Goal: Information Seeking & Learning: Compare options

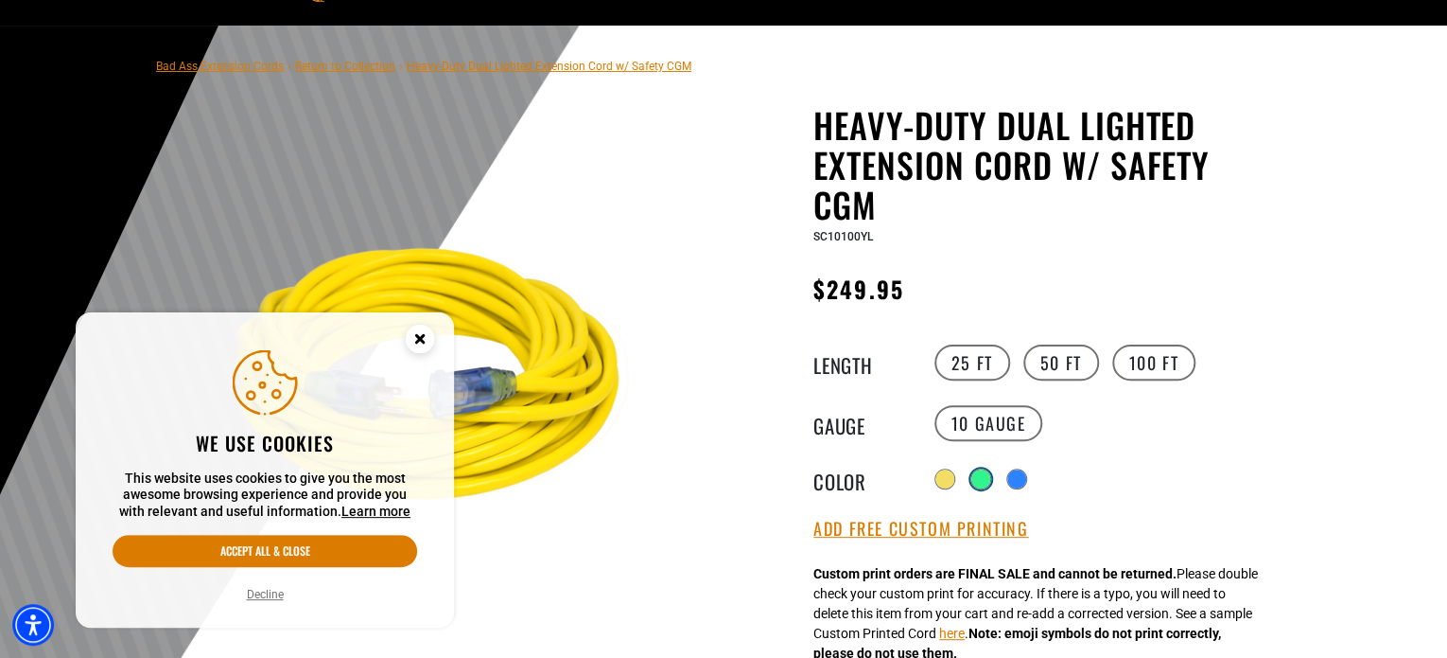
click at [979, 478] on div at bounding box center [981, 478] width 19 height 19
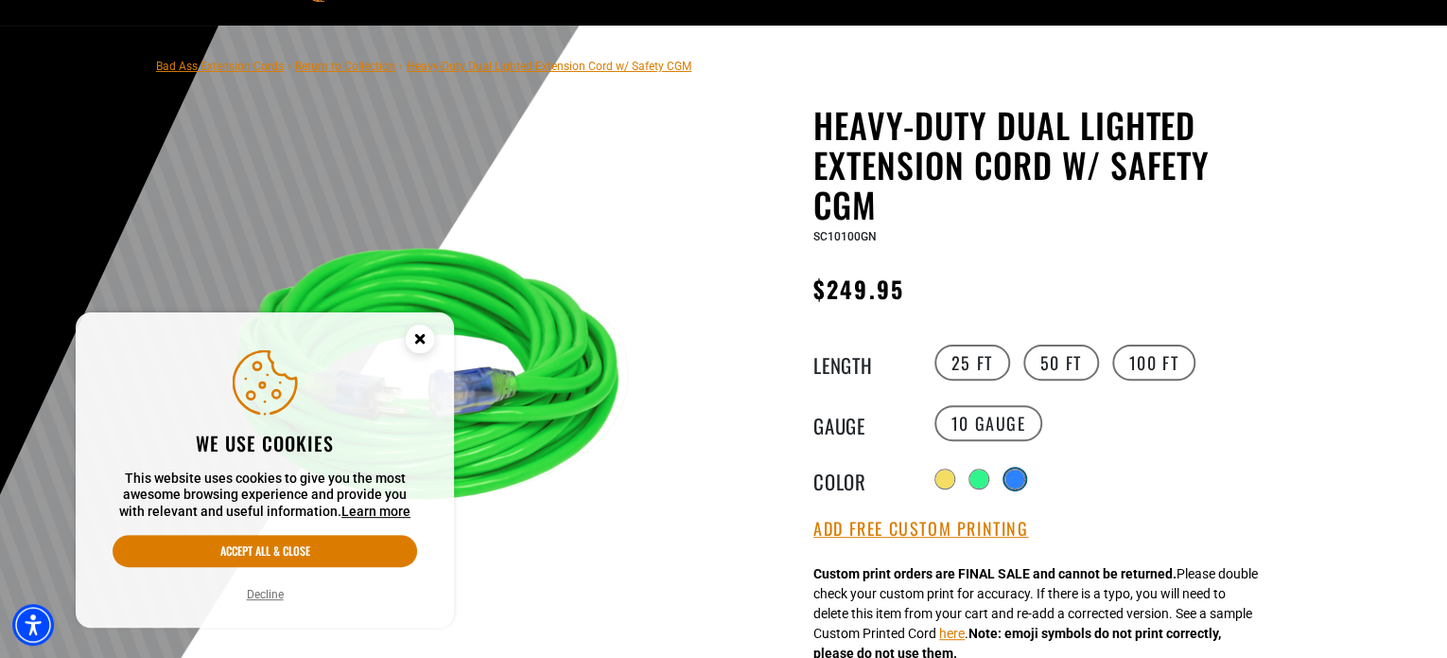
click at [1018, 478] on div at bounding box center [1015, 478] width 19 height 19
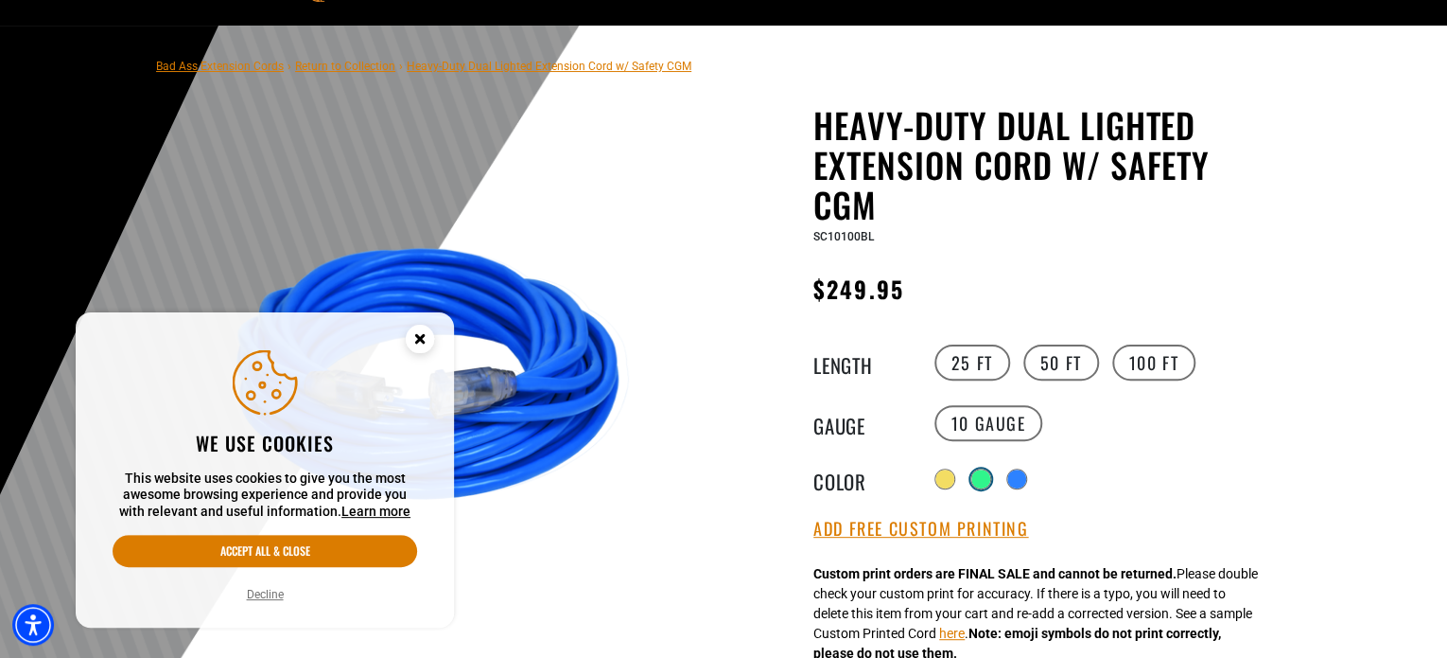
click at [981, 474] on div at bounding box center [981, 478] width 19 height 19
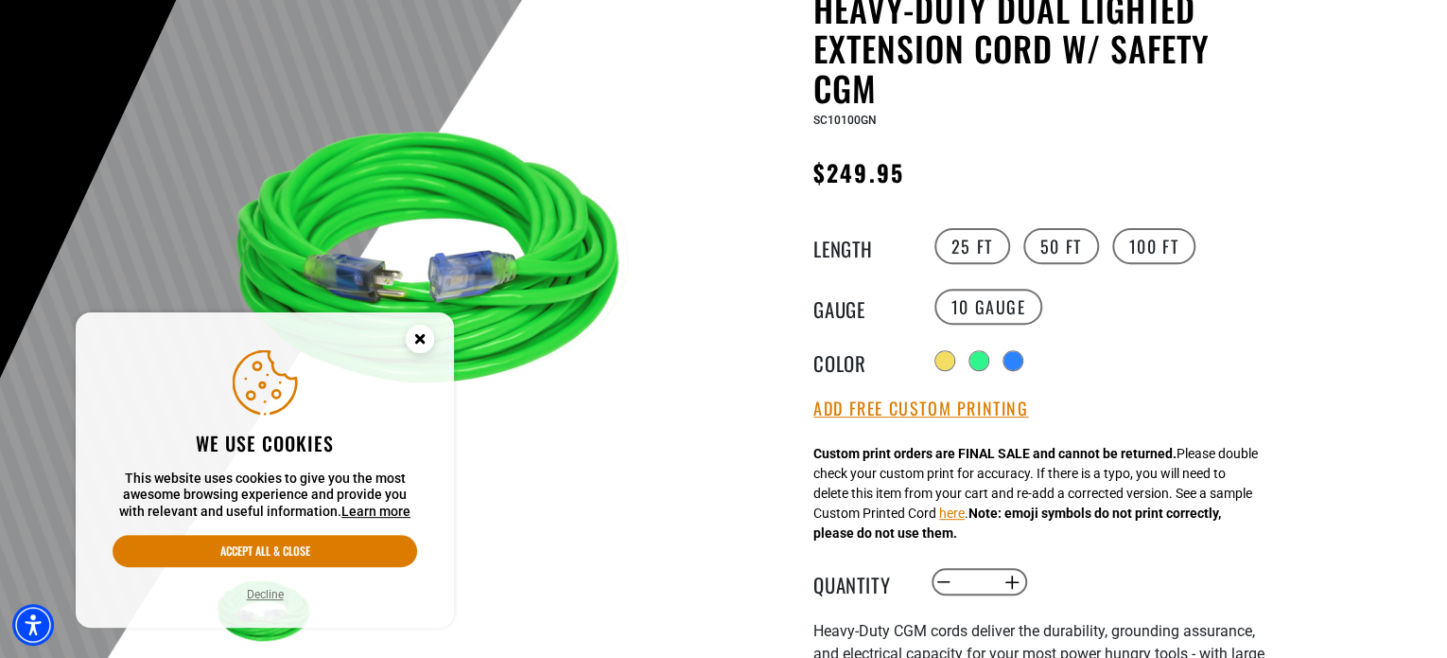
scroll to position [216, 0]
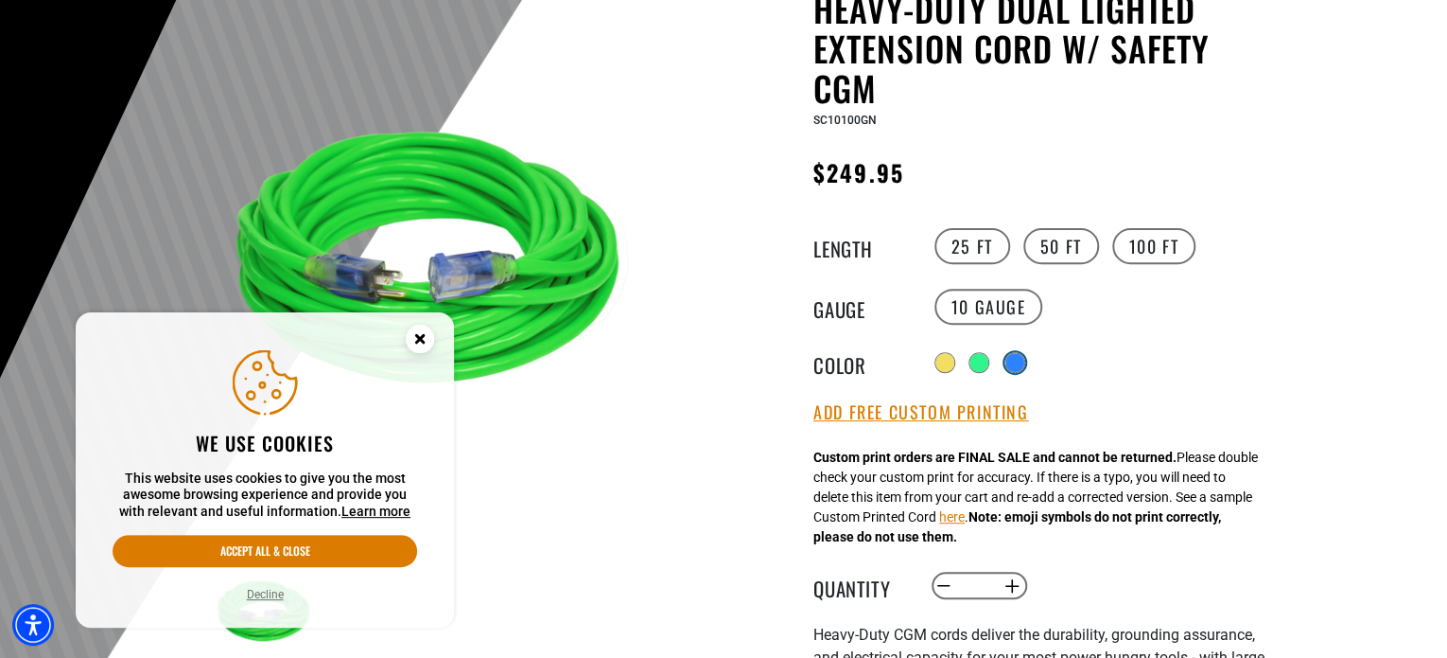
click at [1024, 356] on div at bounding box center [1015, 362] width 19 height 19
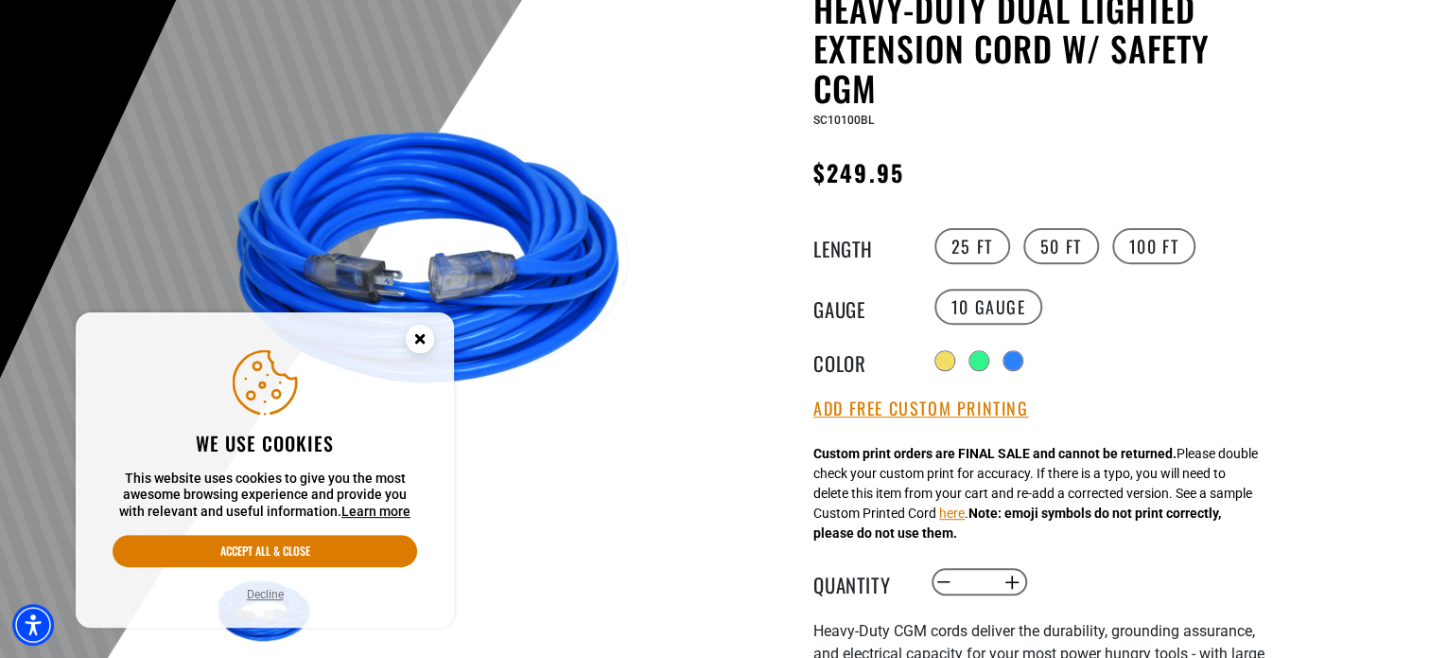
click at [428, 337] on circle "Close this option" at bounding box center [420, 338] width 28 height 28
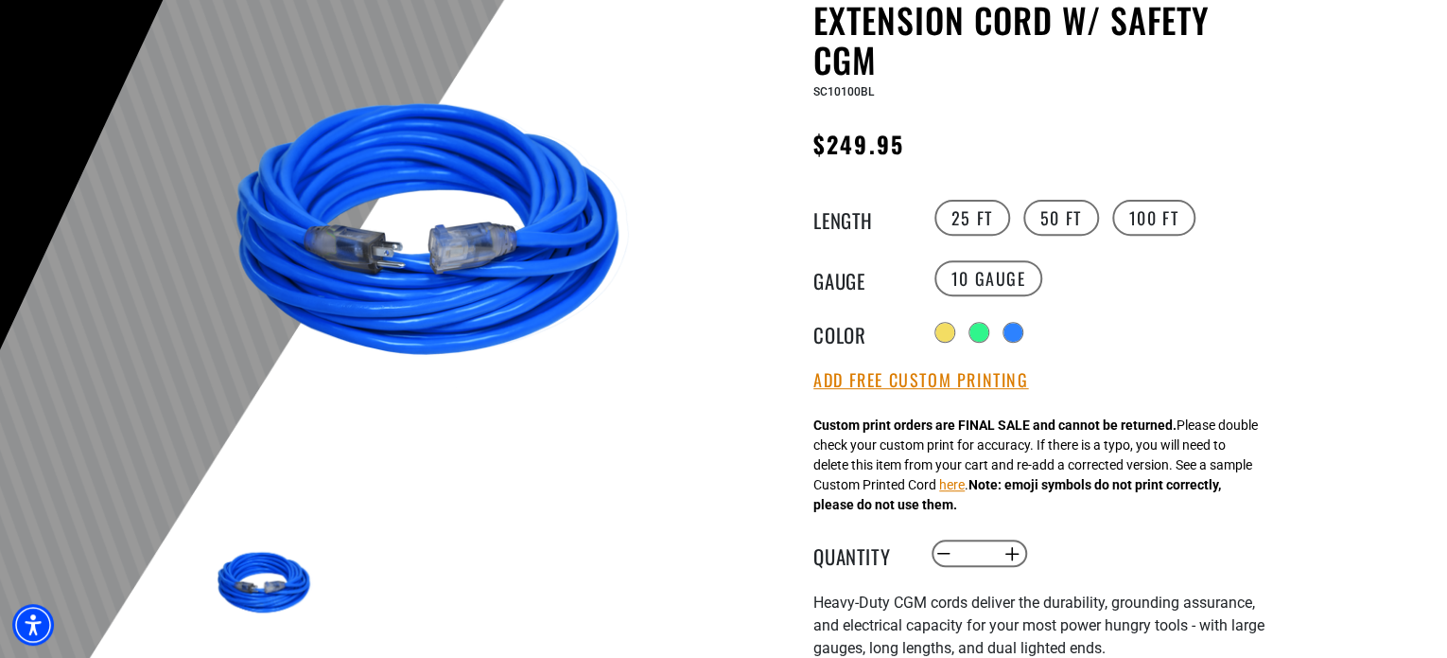
scroll to position [245, 0]
click at [968, 219] on label "25 FT" at bounding box center [973, 217] width 76 height 36
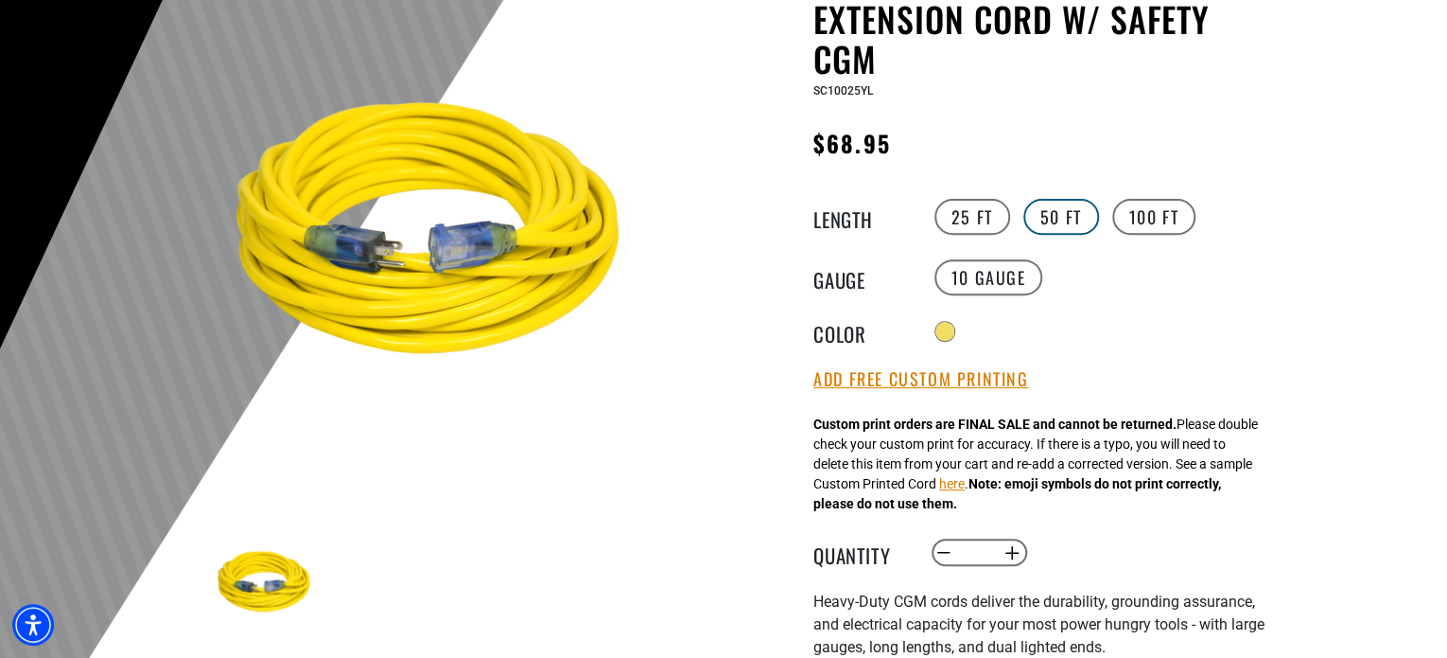
click at [1049, 209] on label "50 FT" at bounding box center [1062, 217] width 76 height 36
click at [1142, 219] on label "100 FT" at bounding box center [1155, 217] width 84 height 36
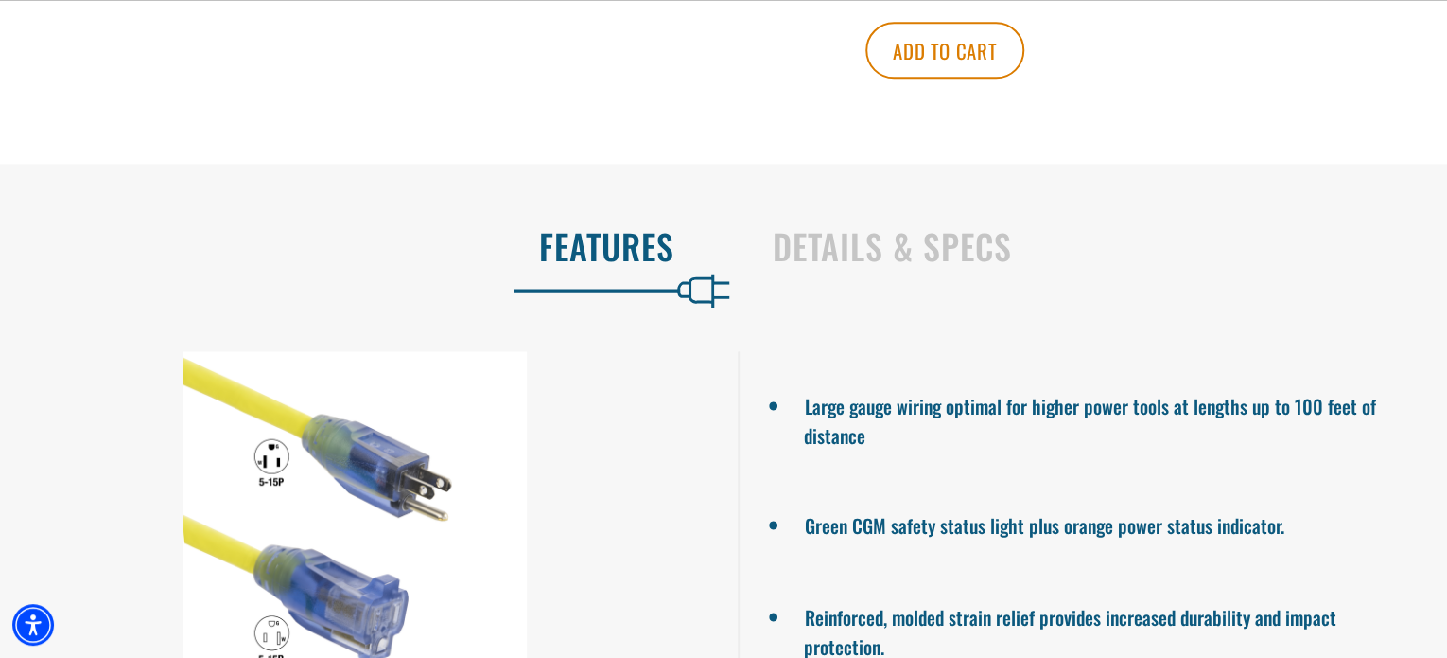
scroll to position [1185, 0]
click at [913, 225] on h2 "Details & Specs" at bounding box center [1090, 245] width 635 height 40
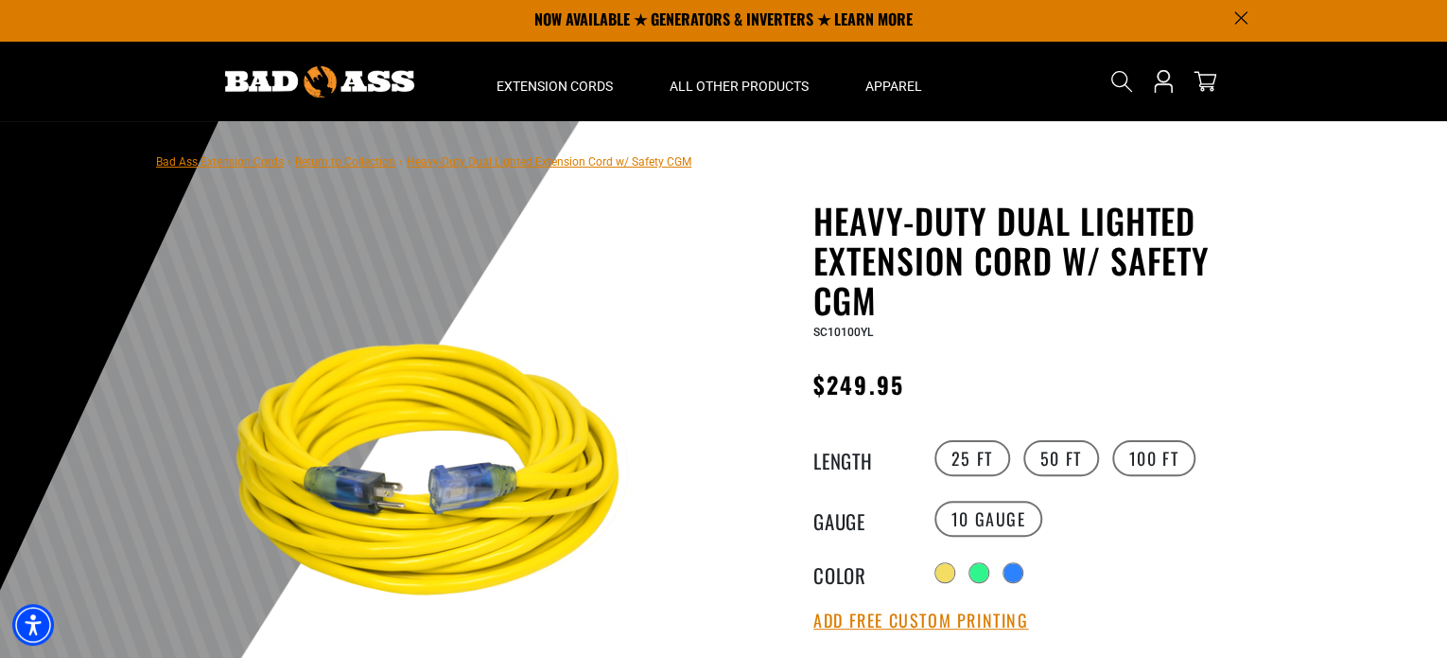
scroll to position [0, 0]
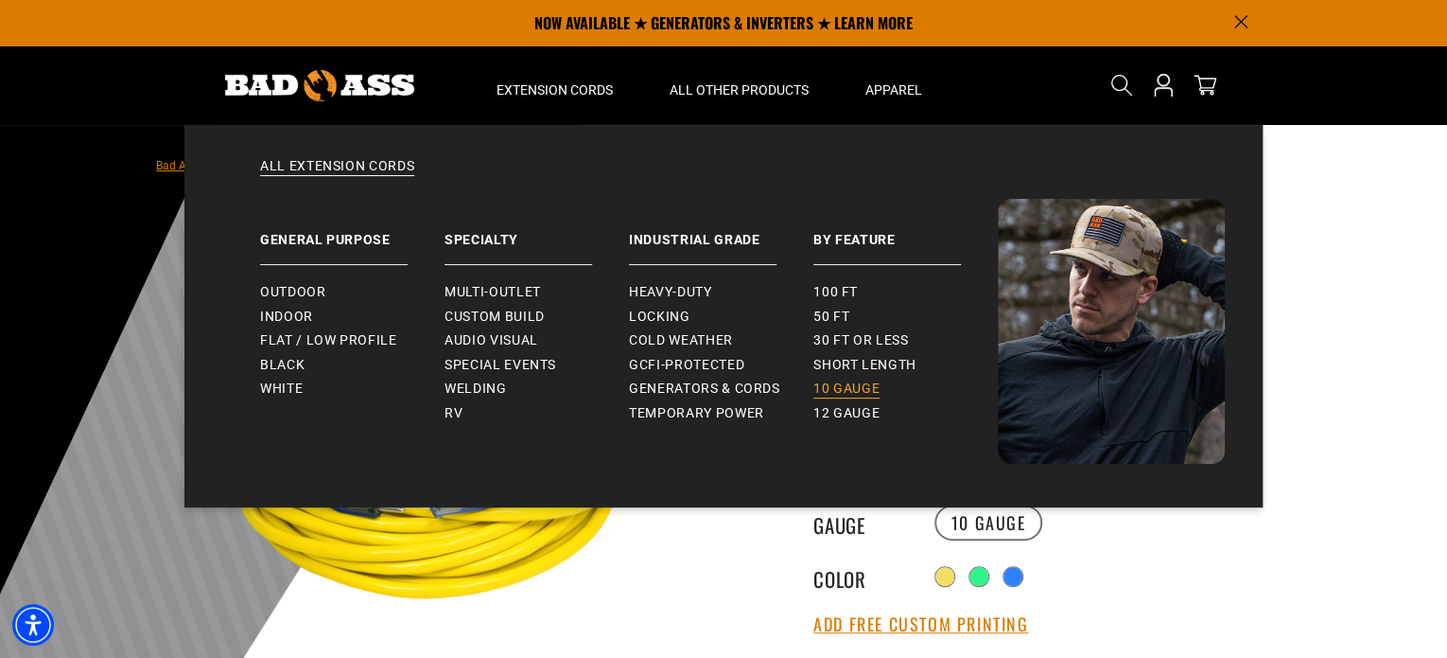
click at [830, 391] on span "10 gauge" at bounding box center [847, 388] width 66 height 17
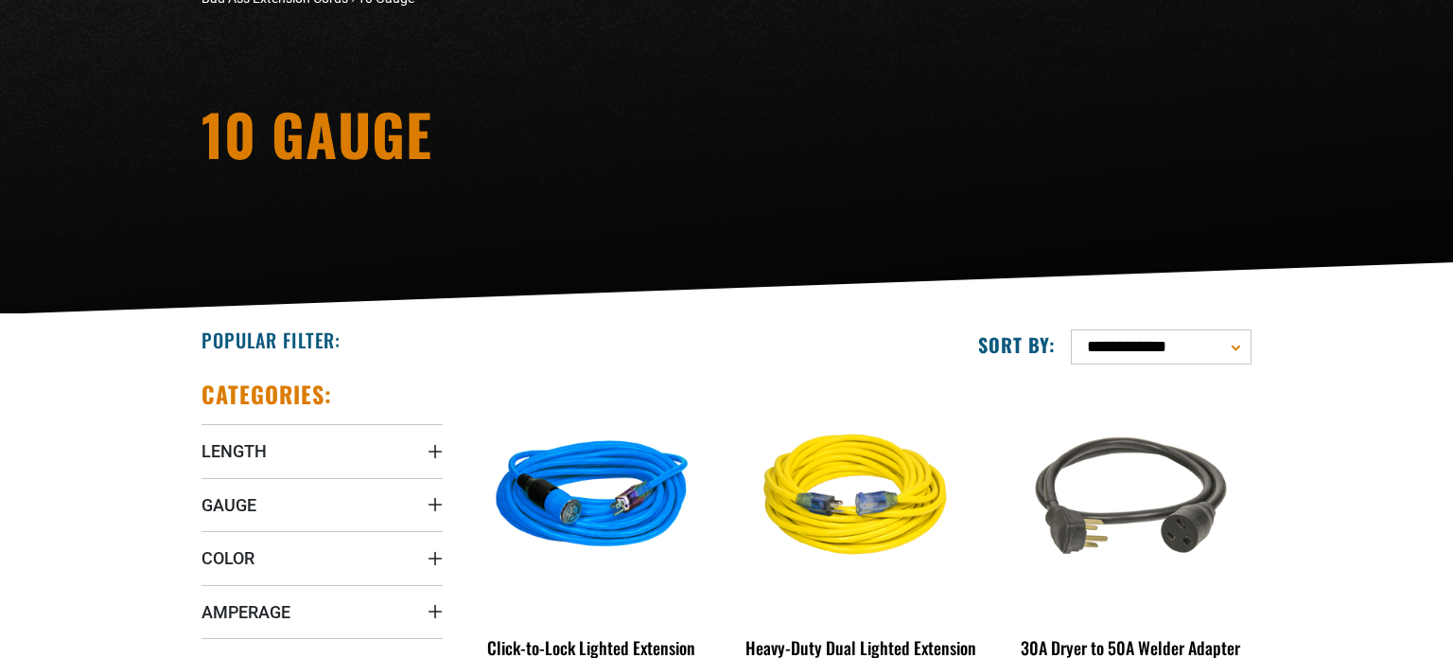
scroll to position [327, 0]
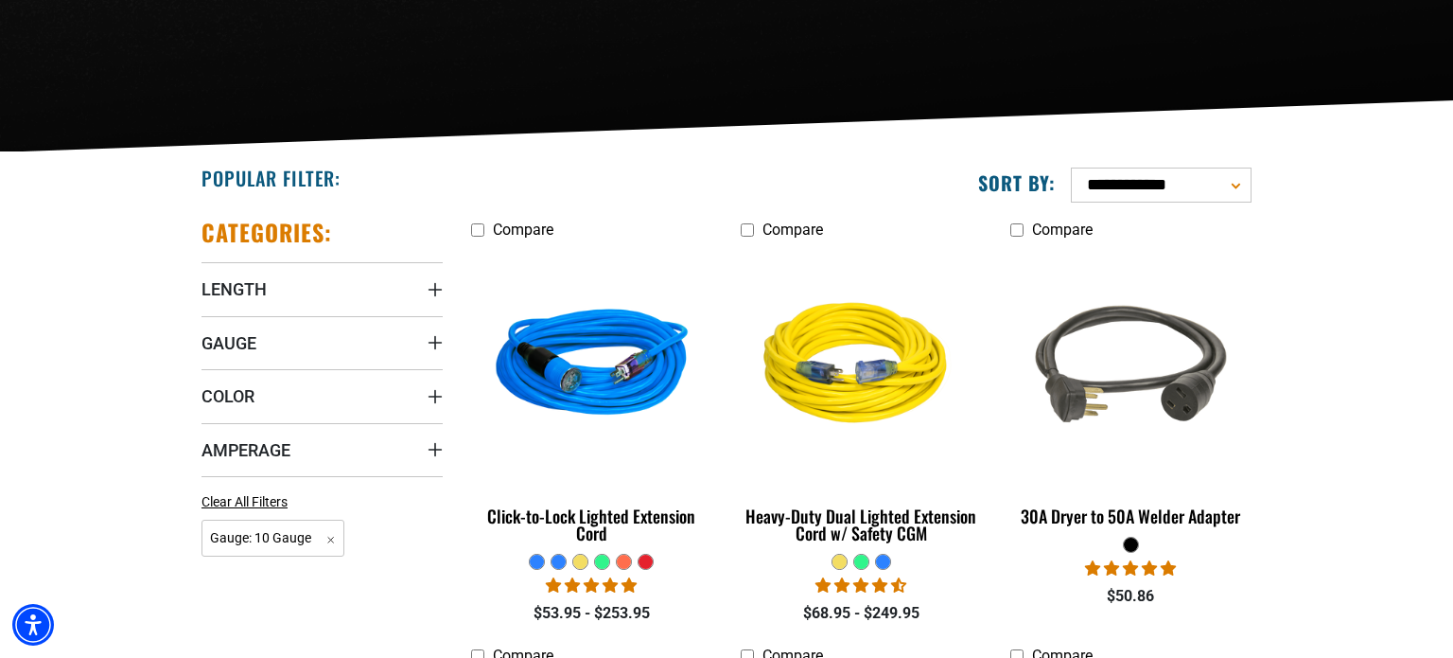
click at [642, 563] on div at bounding box center [646, 561] width 14 height 14
click at [588, 562] on div at bounding box center [580, 561] width 14 height 14
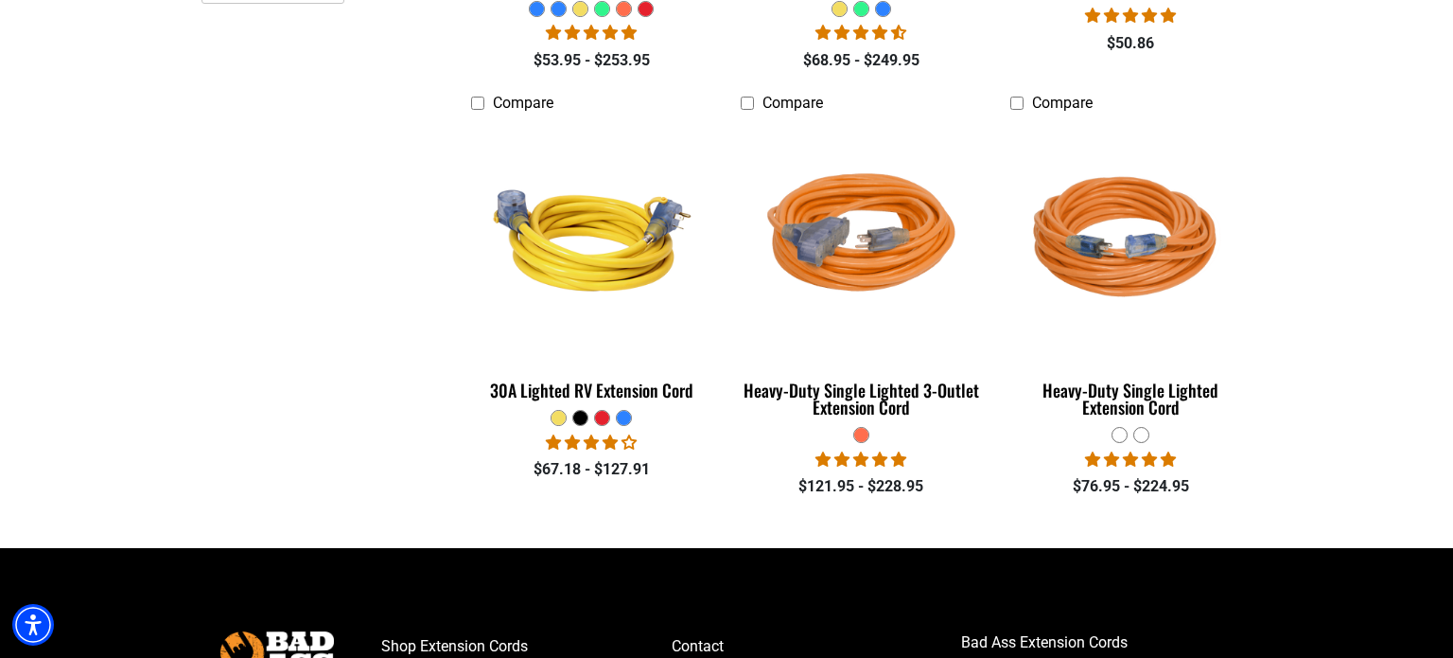
scroll to position [0, 0]
